Goal: Obtain resource: Download file/media

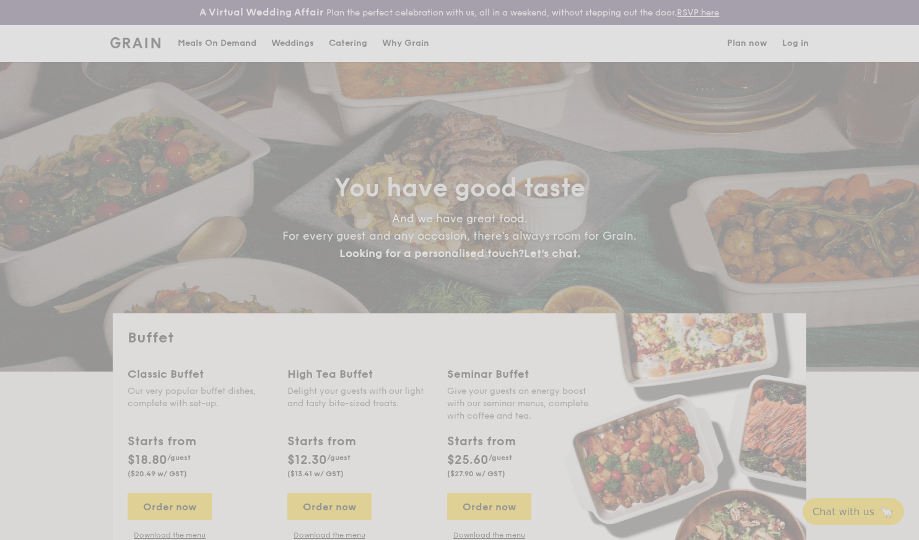
select select
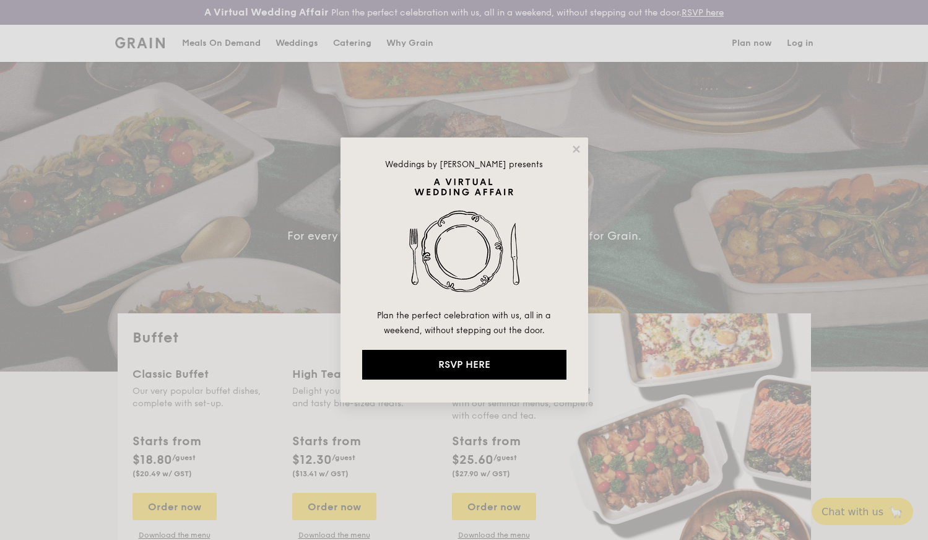
click at [574, 143] on div "Weddings by Grain presents Plan the perfect celebration with us, all in a weeke…" at bounding box center [465, 269] width 248 height 265
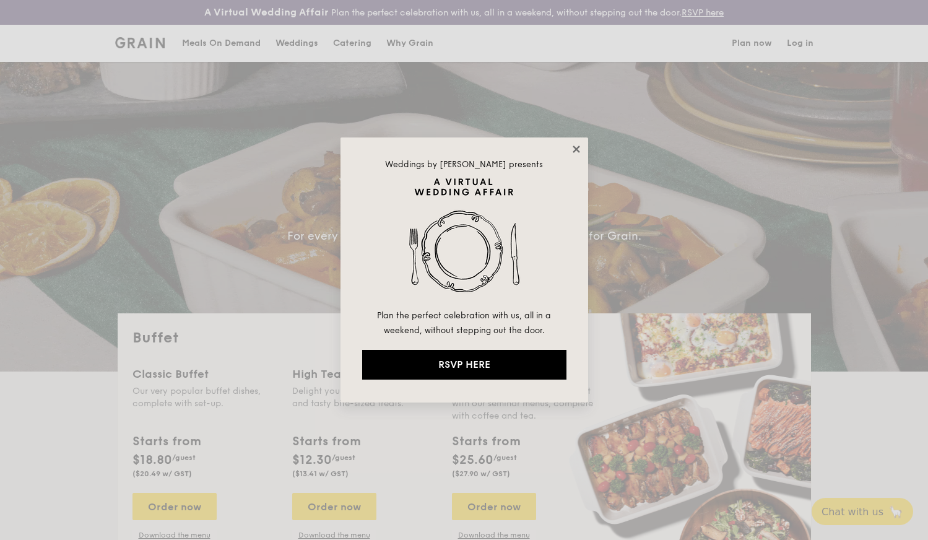
click at [580, 150] on icon at bounding box center [576, 149] width 11 height 11
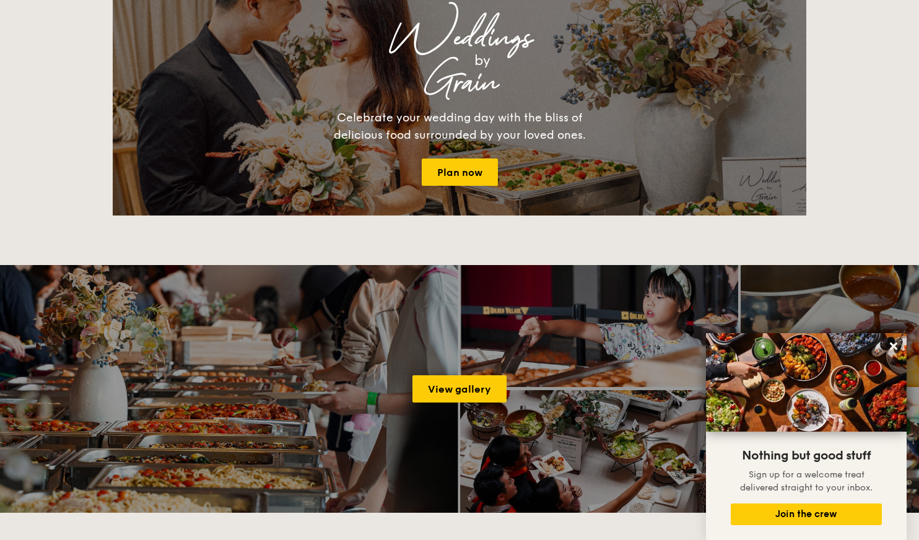
scroll to position [1610, 0]
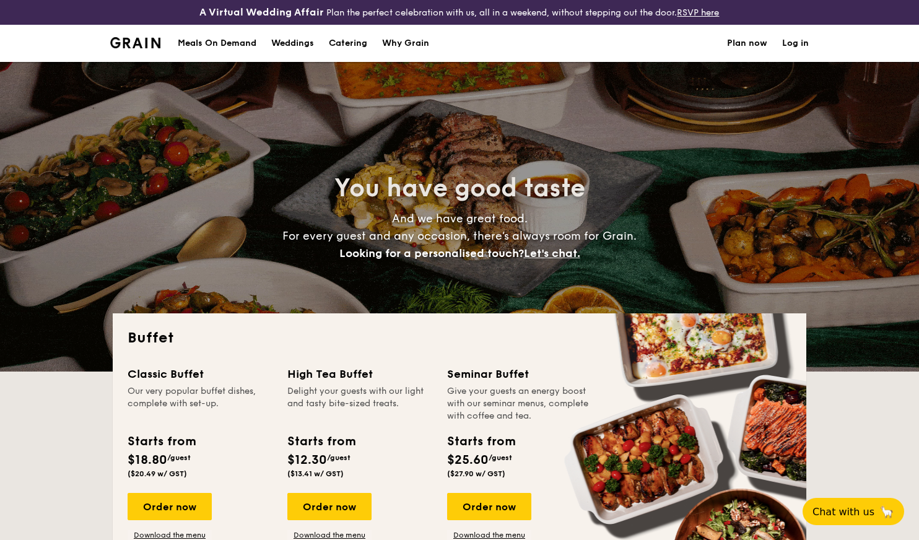
select select
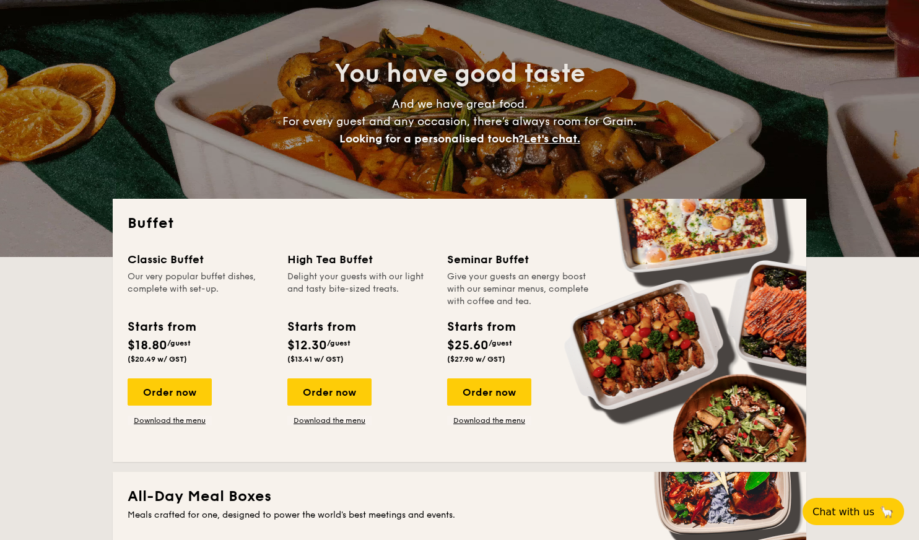
scroll to position [124, 0]
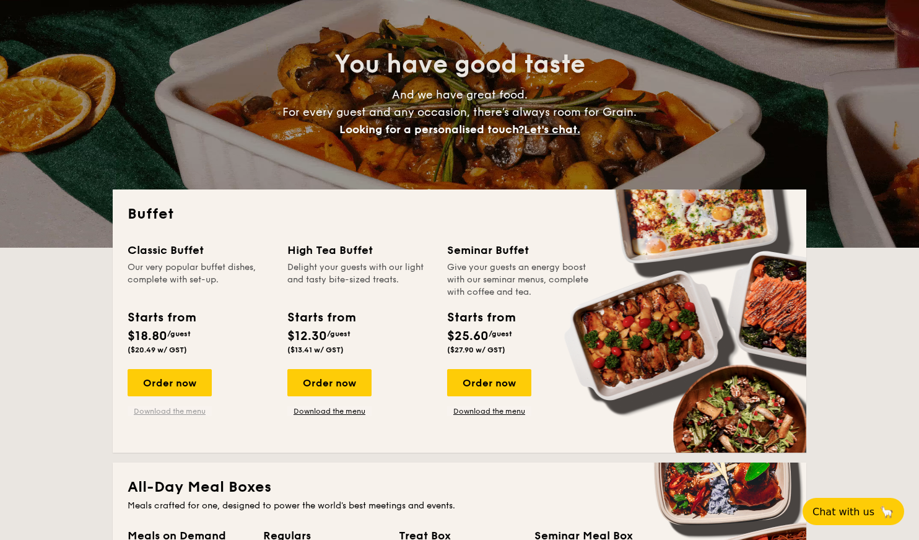
click at [187, 412] on link "Download the menu" at bounding box center [170, 411] width 84 height 10
